Goal: Find specific page/section: Find specific page/section

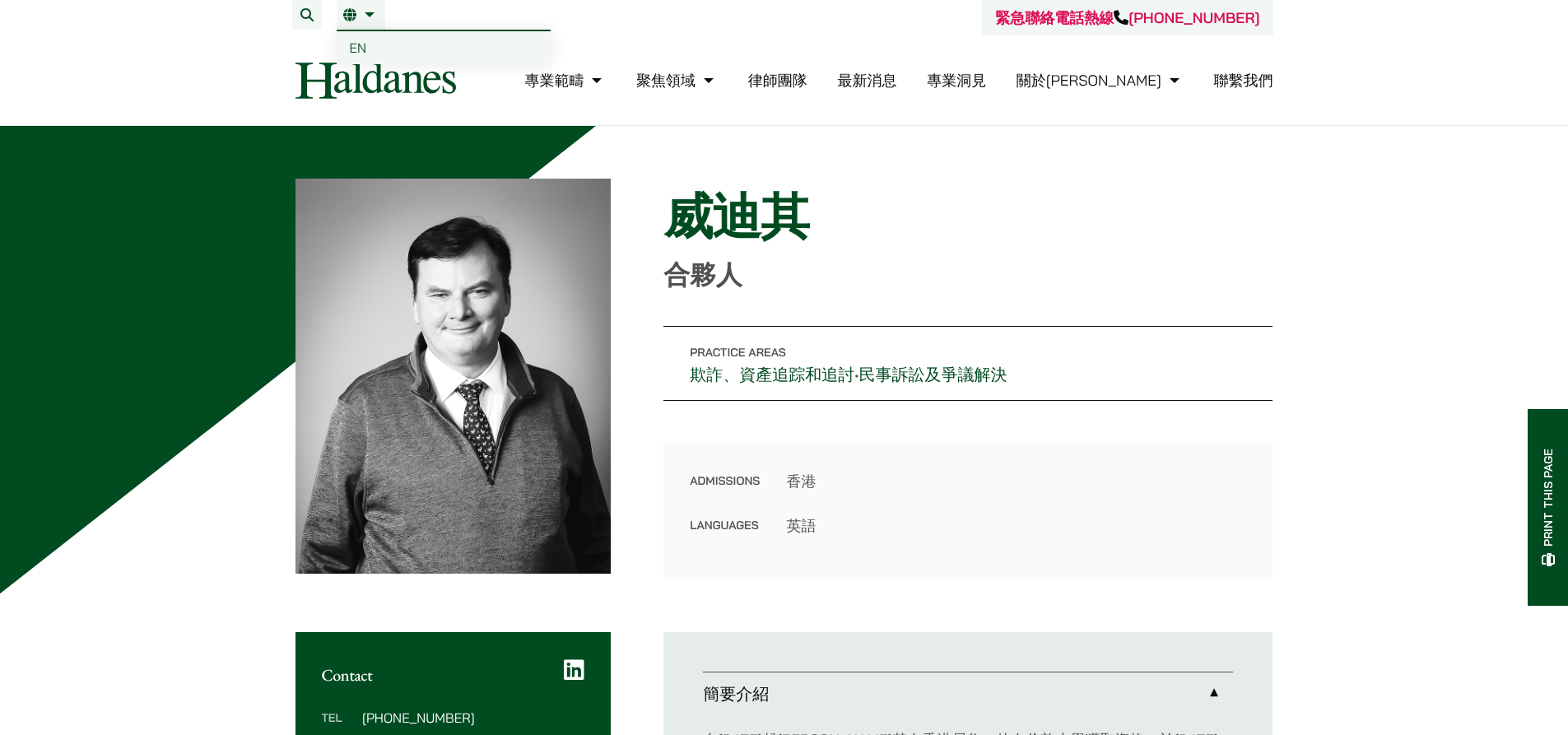
click at [367, 8] on link "繁" at bounding box center [361, 15] width 36 height 13
click at [369, 48] on link "EN" at bounding box center [444, 47] width 214 height 33
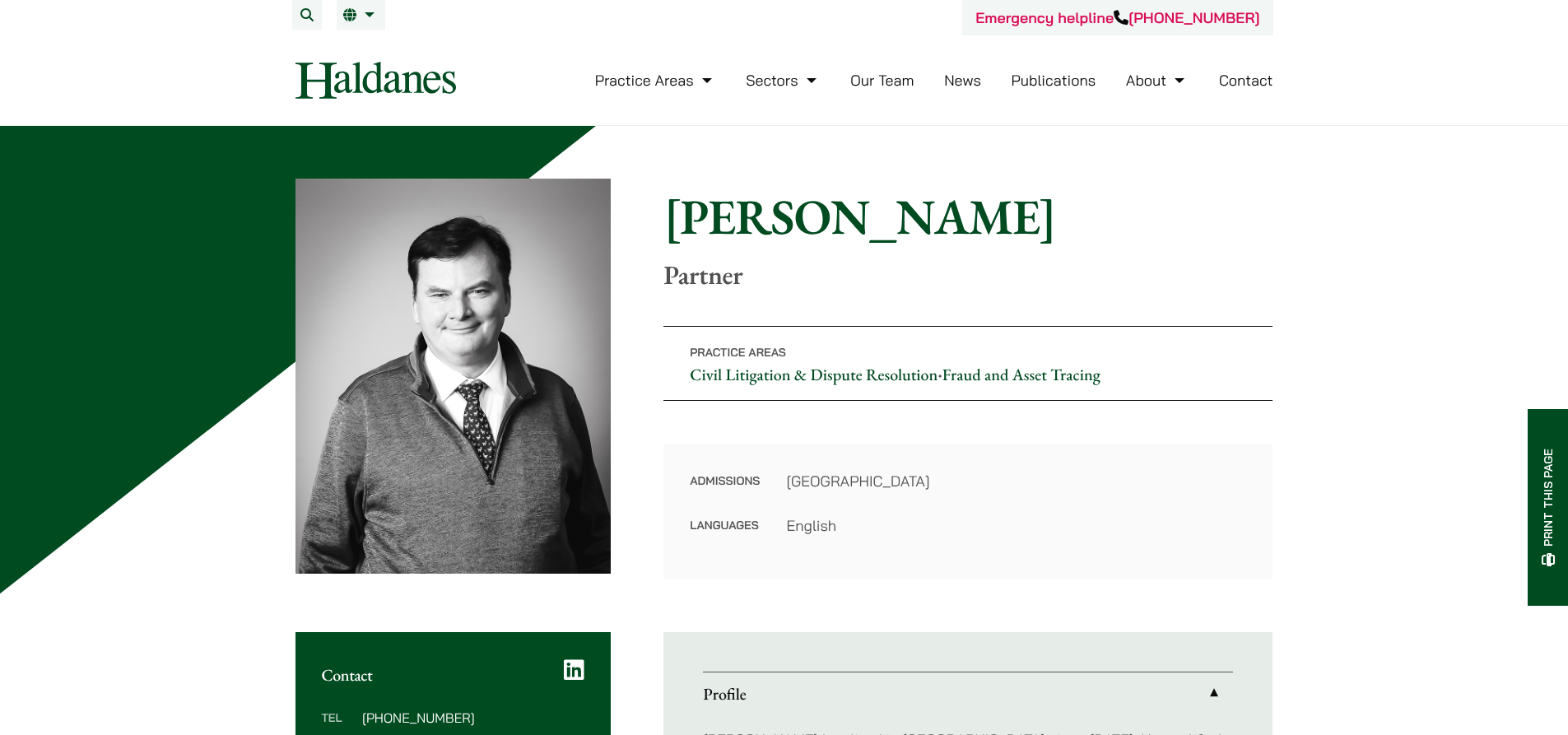
drag, startPoint x: 1023, startPoint y: 224, endPoint x: 606, endPoint y: 221, distance: 417.0
click at [606, 221] on div "Home » Lawyers » Patrick Rattigan Patrick Rattigan Partner Practice Areas Civil…" at bounding box center [784, 378] width 978 height 401
copy div "Home » Lawyers » Patrick Rattigan Patrick Rattigan"
